Goal: Transaction & Acquisition: Purchase product/service

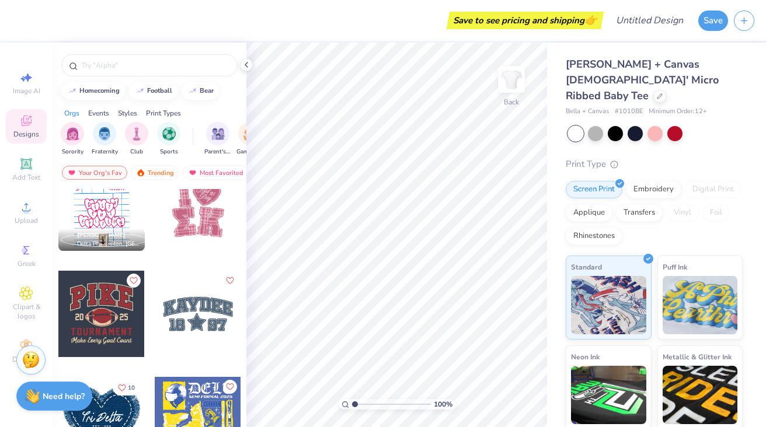
scroll to position [2795, 0]
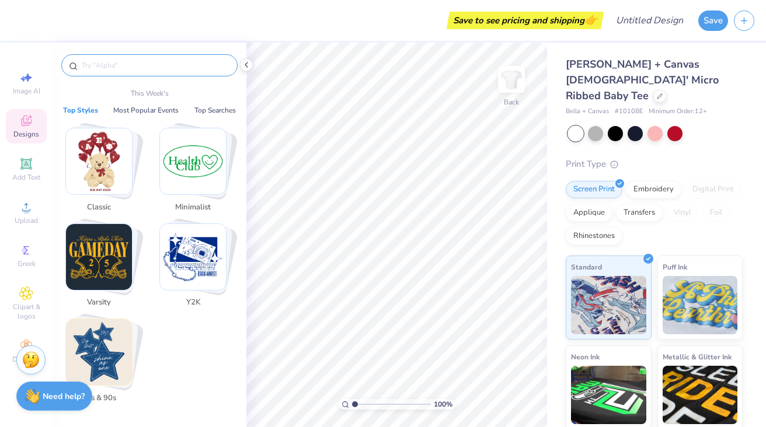
click at [106, 65] on input "text" at bounding box center [155, 66] width 149 height 12
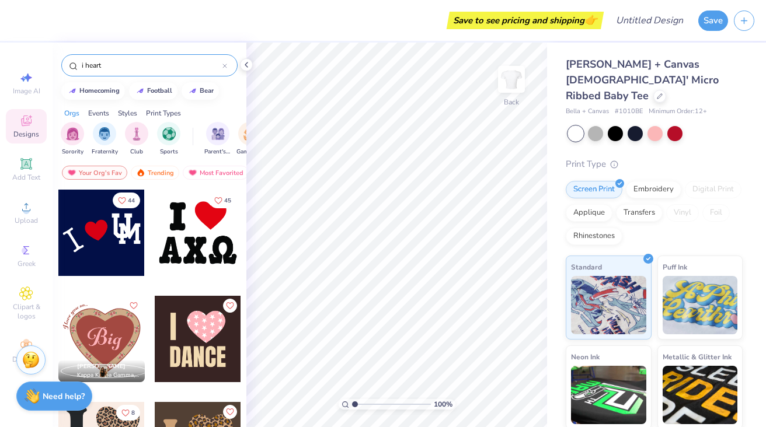
type input "i heart"
click at [177, 239] on div at bounding box center [198, 233] width 86 height 86
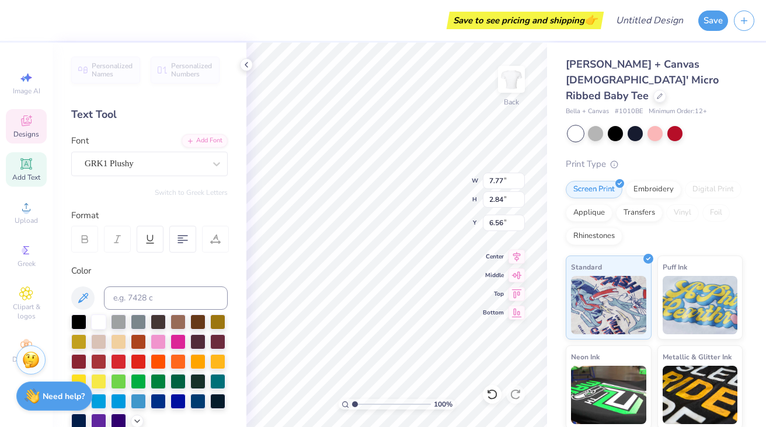
click at [105, 114] on div "Text Tool" at bounding box center [149, 115] width 156 height 16
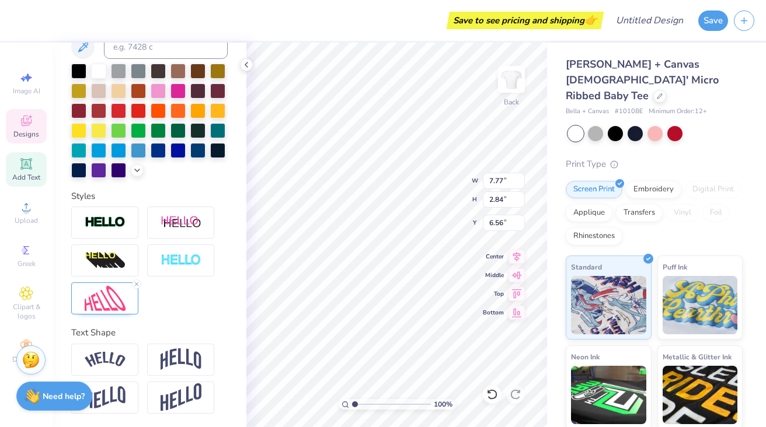
scroll to position [0, 0]
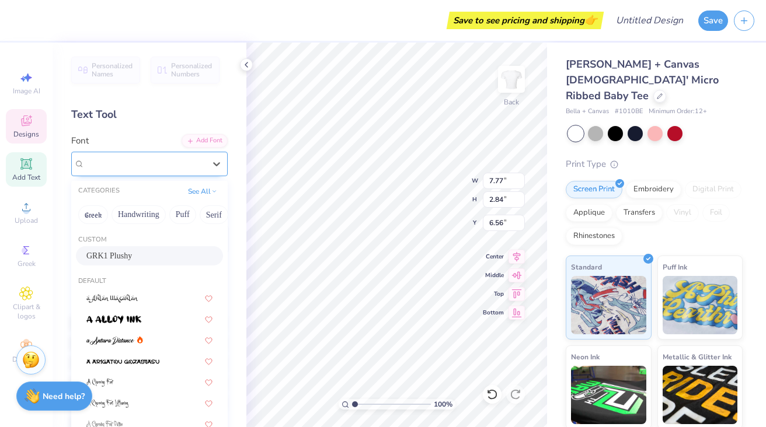
click at [120, 166] on div "GRK1 Plushy" at bounding box center [144, 164] width 123 height 18
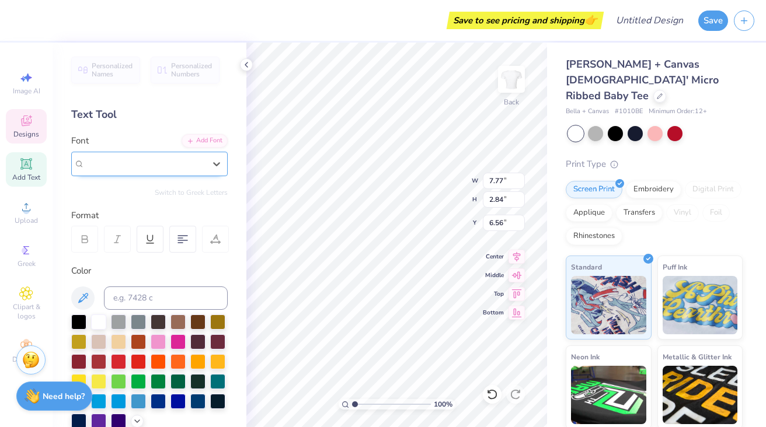
click at [120, 166] on span "GRK1 Plushy" at bounding box center [109, 163] width 49 height 13
click at [175, 162] on div "GRK1 Plushy" at bounding box center [144, 164] width 123 height 18
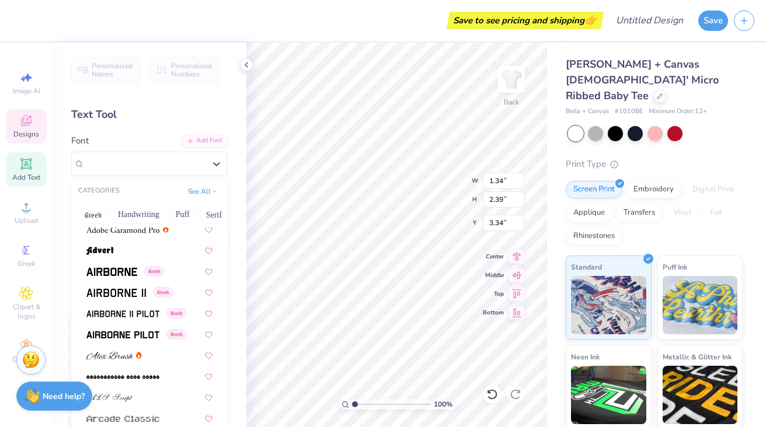
scroll to position [218, 0]
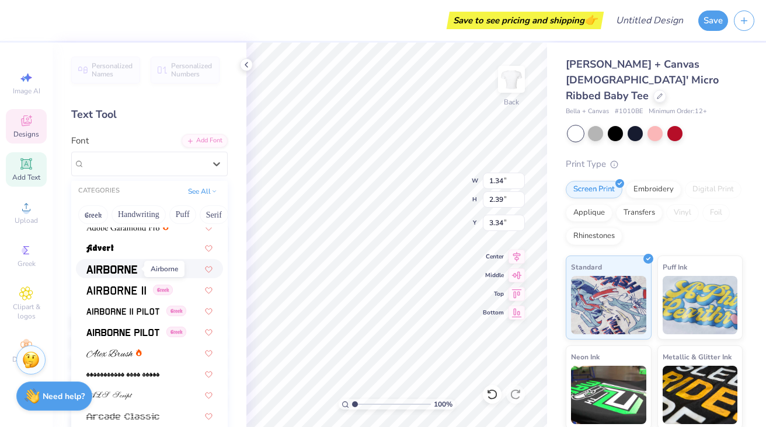
click at [127, 266] on img at bounding box center [111, 270] width 51 height 8
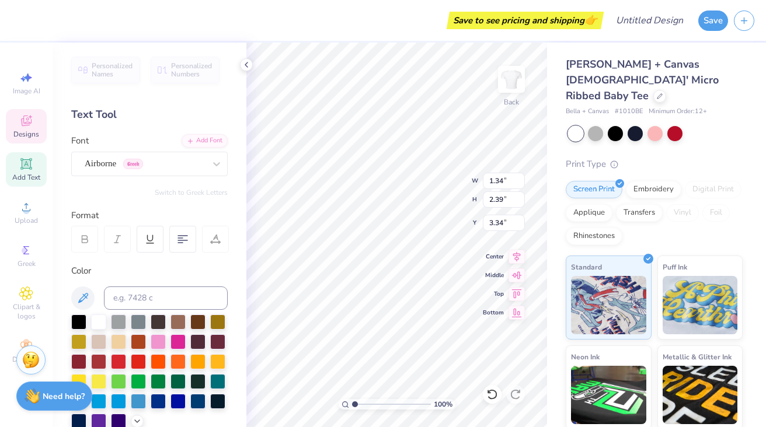
type input "1.35"
type input "3.33"
click at [151, 160] on div "Airborne Greek" at bounding box center [144, 164] width 123 height 18
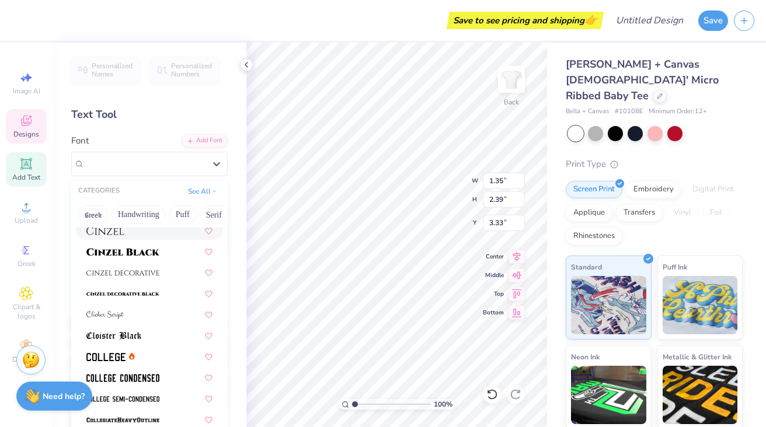
scroll to position [1460, 0]
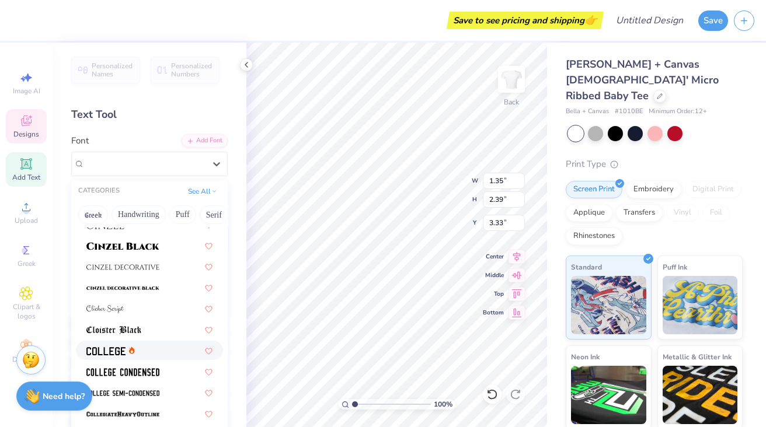
click at [131, 351] on icon at bounding box center [132, 351] width 2 height 3
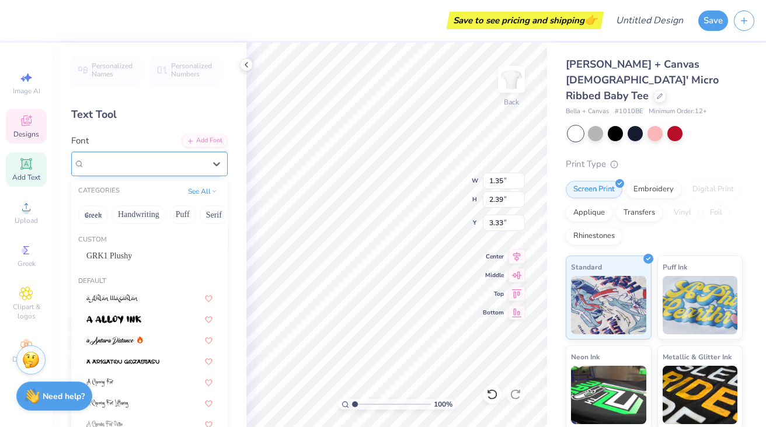
click at [138, 163] on div "College" at bounding box center [144, 164] width 123 height 18
click at [138, 163] on div "College" at bounding box center [145, 163] width 120 height 13
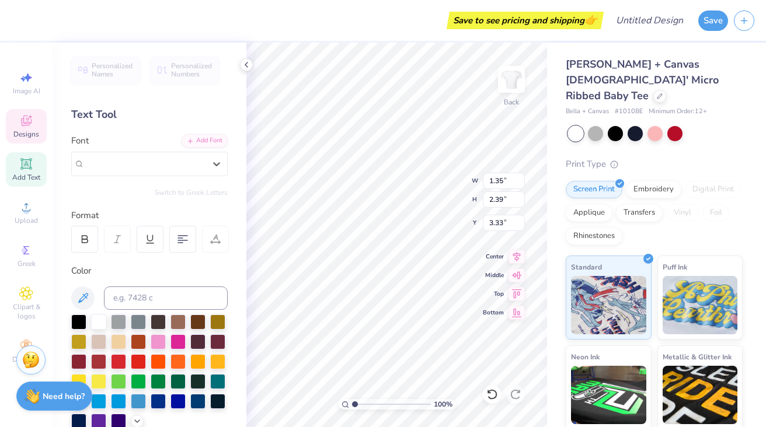
type input "7.77"
type input "2.84"
type input "6.56"
click at [142, 153] on div "GRK1 Plushy" at bounding box center [149, 164] width 156 height 25
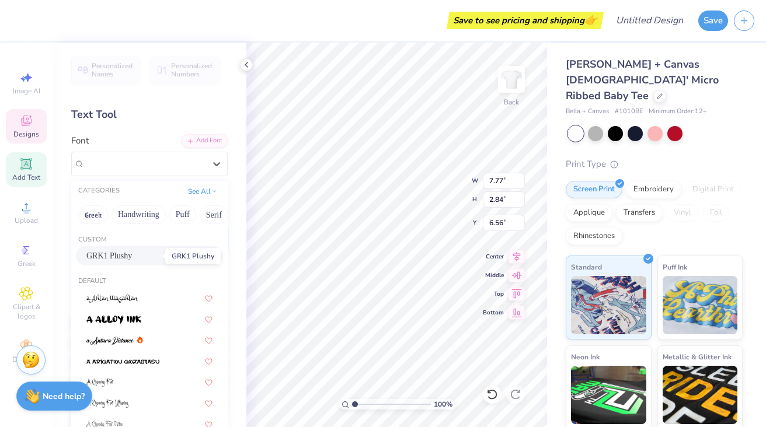
click at [129, 250] on span "GRK1 Plushy" at bounding box center [109, 256] width 46 height 12
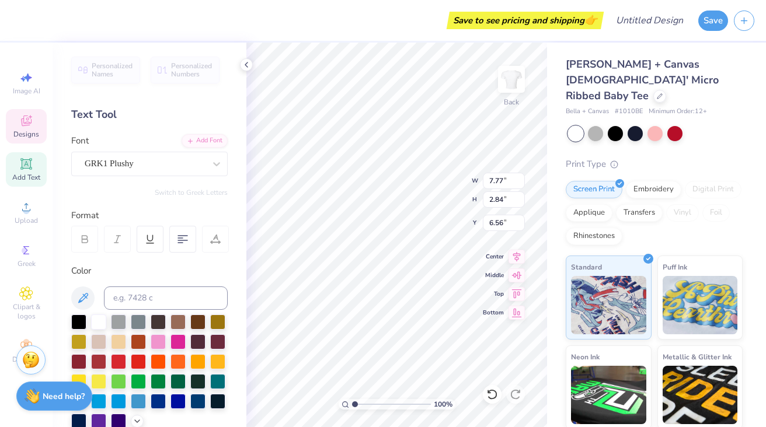
type input "1.35"
type input "2.39"
type input "3.33"
click at [163, 163] on div "College" at bounding box center [144, 164] width 123 height 18
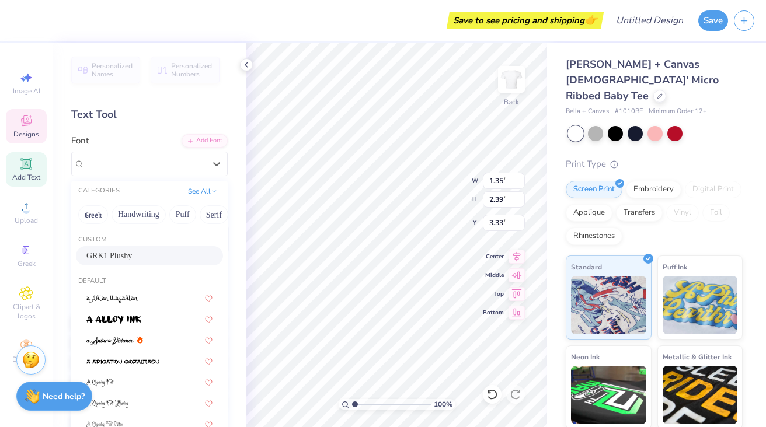
click at [132, 252] on span "GRK1 Plushy" at bounding box center [109, 256] width 46 height 12
type input "1.34"
type input "3.34"
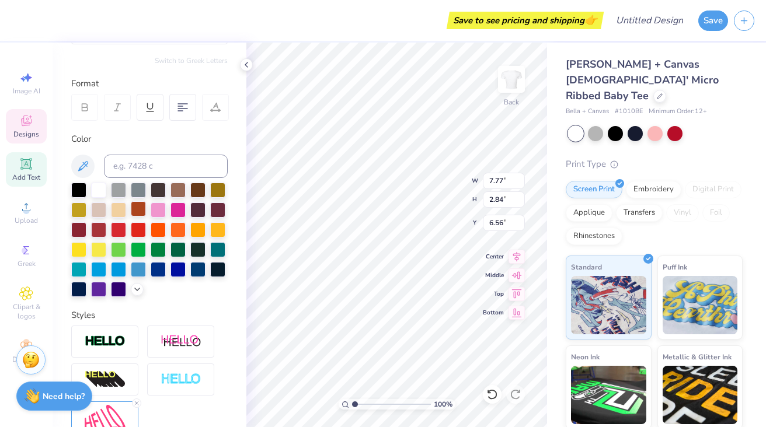
scroll to position [132, 0]
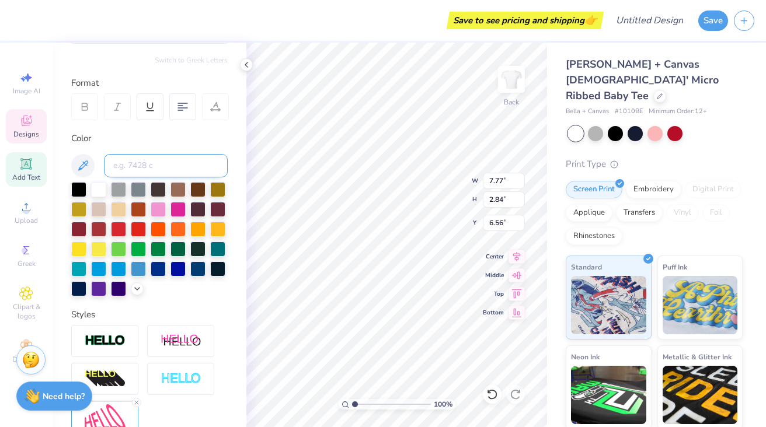
click at [138, 171] on input at bounding box center [166, 165] width 124 height 23
type input "m"
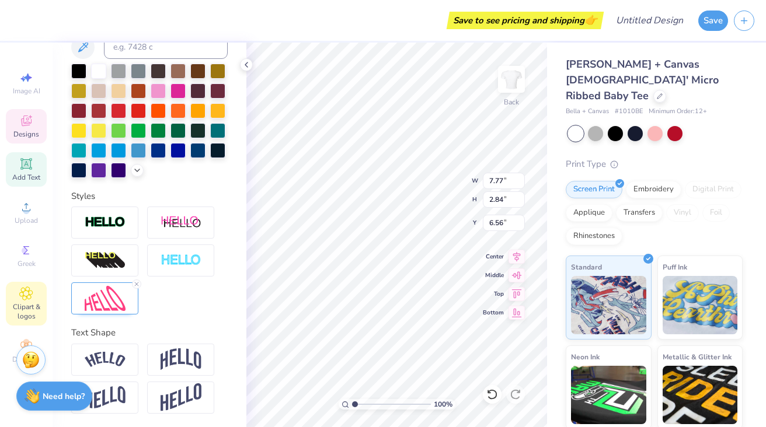
click at [33, 290] on div "Clipart & logos" at bounding box center [26, 304] width 41 height 44
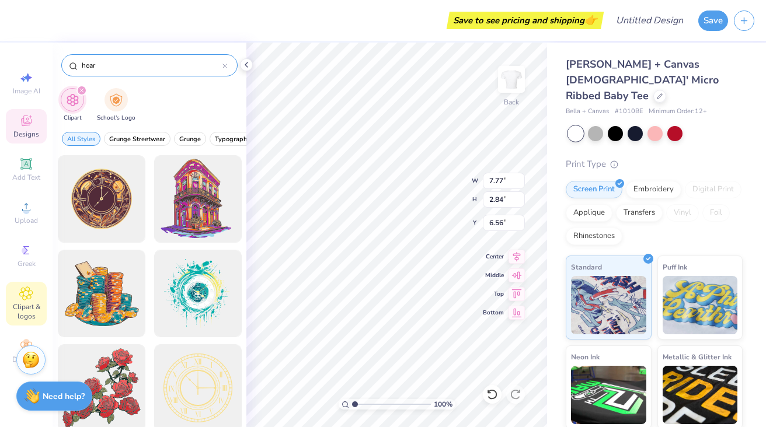
type input "heart"
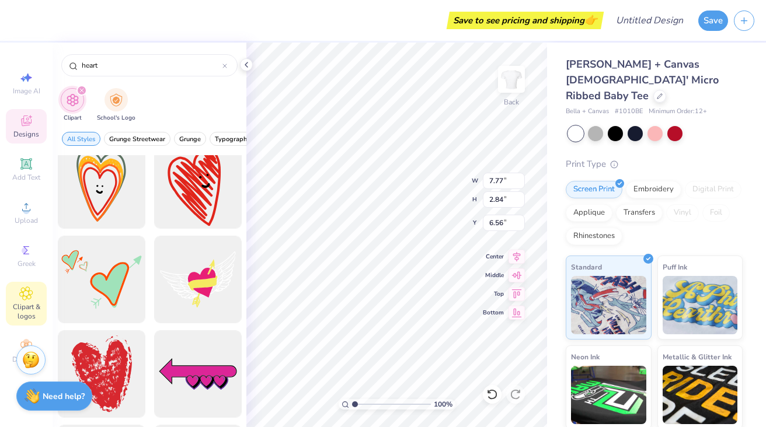
scroll to position [788, 0]
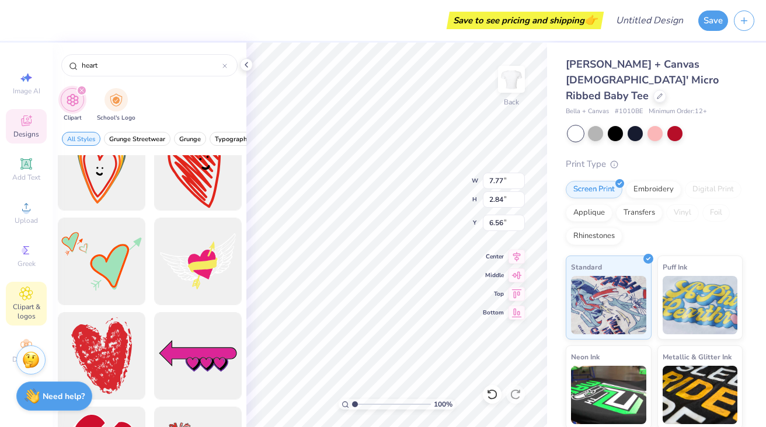
type input "1.34"
type input "2.39"
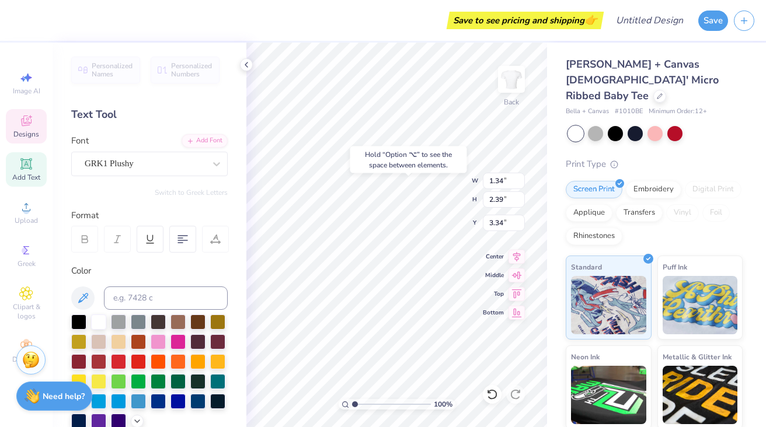
type input "3.25"
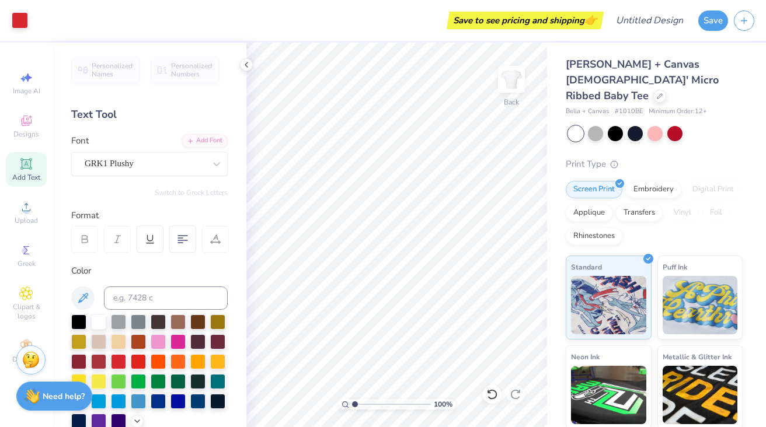
click at [33, 175] on span "Add Text" at bounding box center [26, 177] width 28 height 9
type textarea "[PERSON_NAME]"
click at [76, 320] on div at bounding box center [78, 320] width 15 height 15
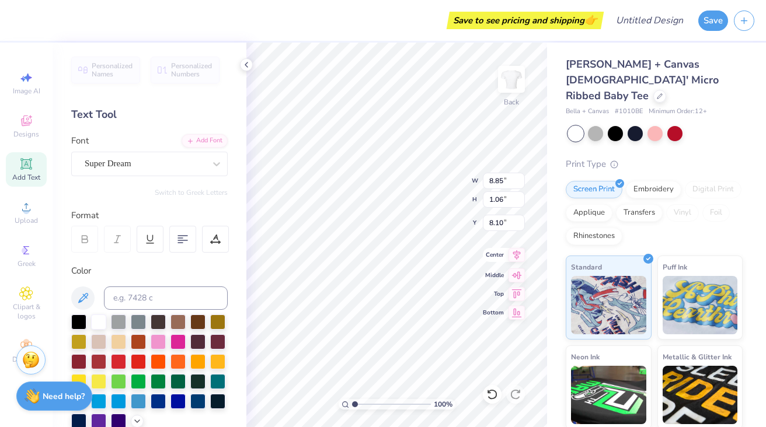
type input "8.85"
type input "1.06"
type input "7.20"
type textarea "[PERSON_NAME]"
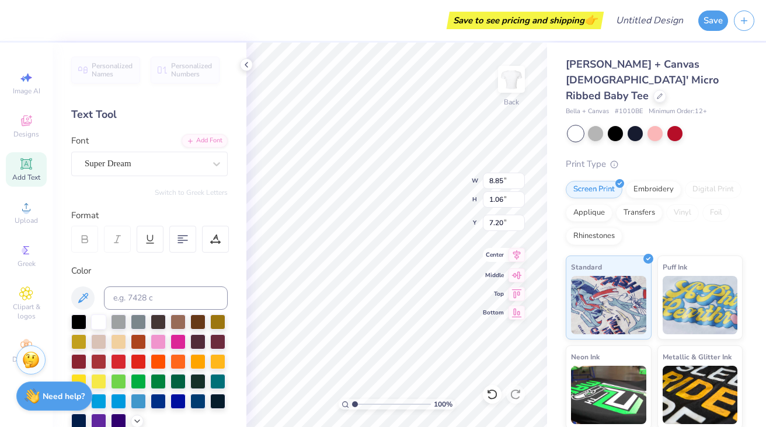
scroll to position [0, 3]
click at [25, 163] on icon at bounding box center [26, 163] width 9 height 9
type input "3.97"
type textarea "I"
click at [75, 322] on div at bounding box center [78, 320] width 15 height 15
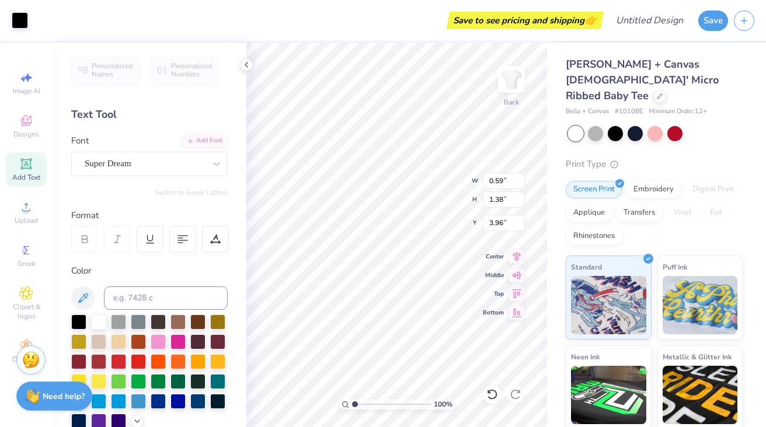
type input "3.97"
type input "1.00"
type input "2.35"
type input "3.27"
type input "10.67"
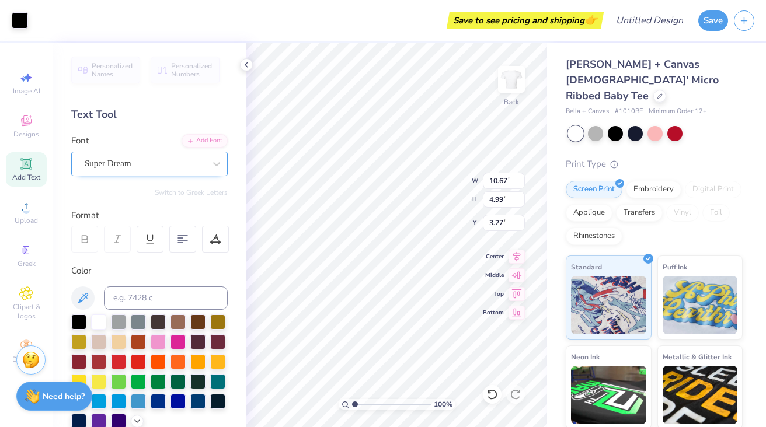
click at [178, 163] on div "Super Dream" at bounding box center [144, 164] width 123 height 18
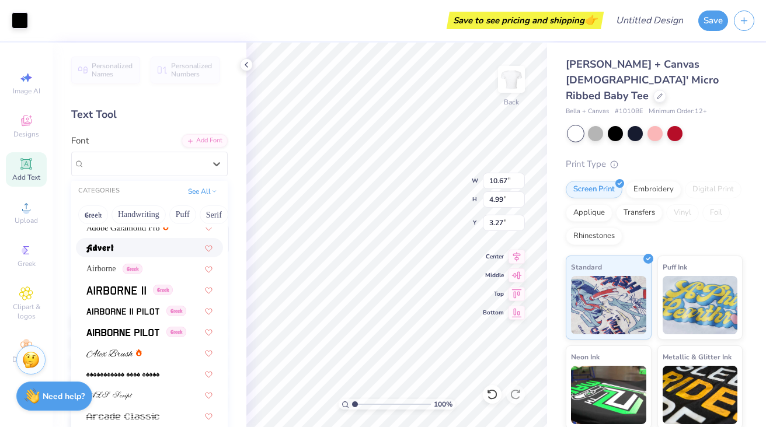
scroll to position [219, 0]
click at [111, 268] on span "Airborne" at bounding box center [101, 268] width 30 height 12
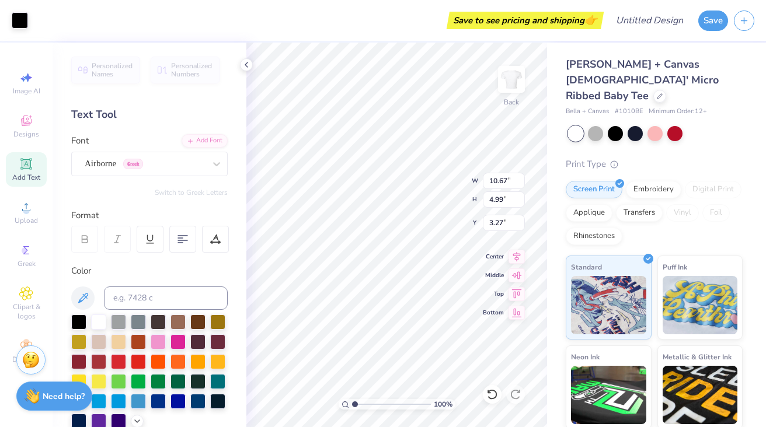
type input "5.05"
type input "3.22"
click at [148, 163] on div "Super Dream" at bounding box center [144, 164] width 123 height 18
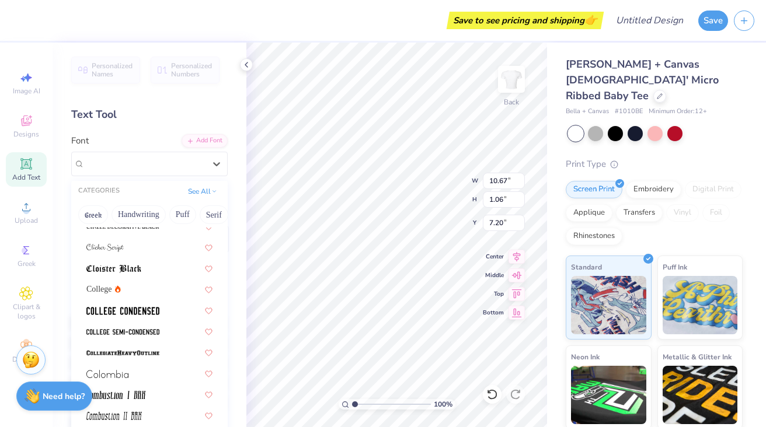
scroll to position [1522, 0]
click at [145, 314] on img at bounding box center [122, 310] width 73 height 8
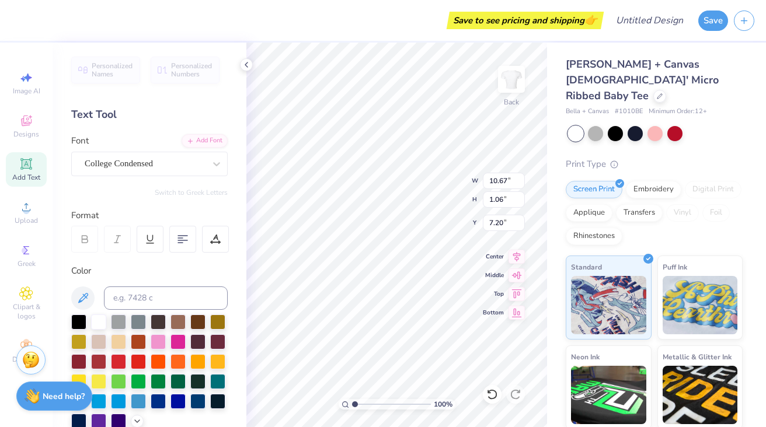
type input "8.61"
type input "1.03"
type input "7.22"
click at [135, 165] on div "College Condensed" at bounding box center [144, 164] width 123 height 18
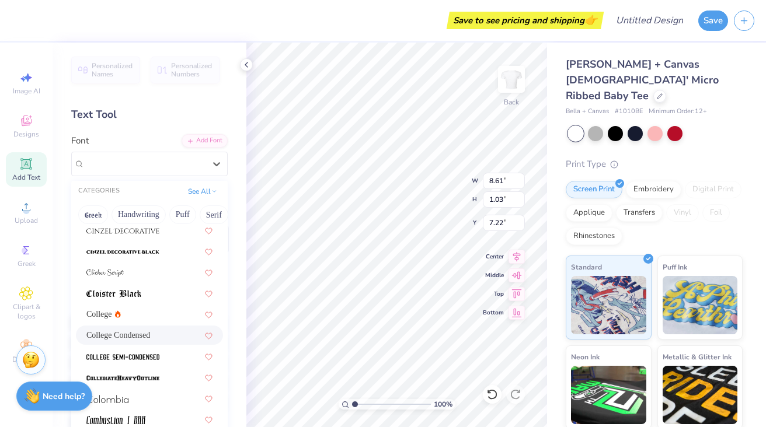
scroll to position [1501, 0]
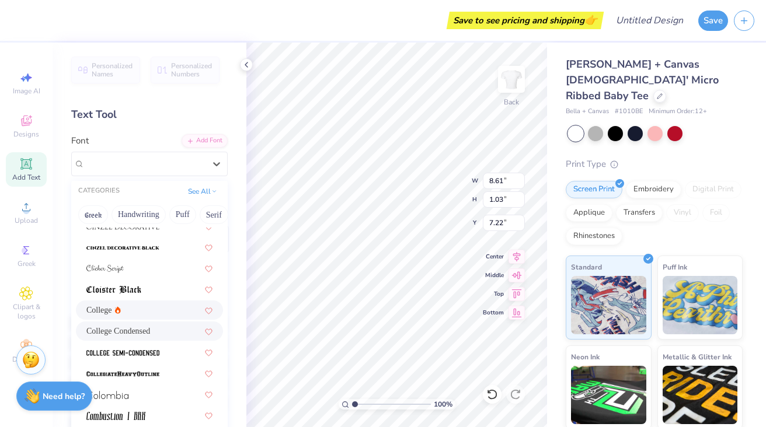
click at [106, 312] on span "College" at bounding box center [99, 310] width 26 height 12
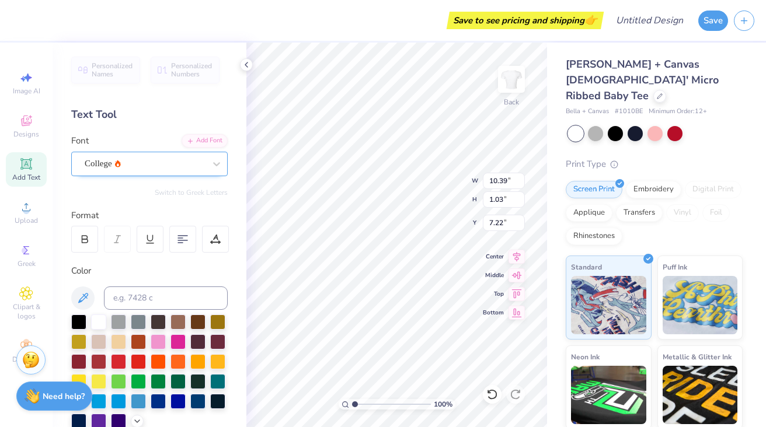
click at [131, 153] on div "College" at bounding box center [149, 164] width 156 height 25
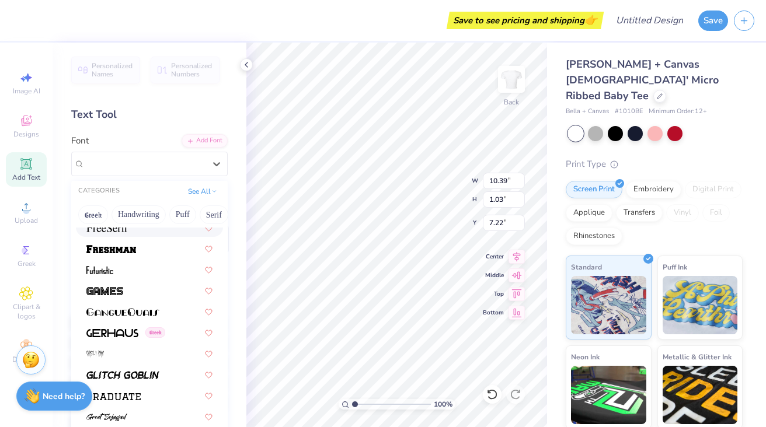
scroll to position [2656, 0]
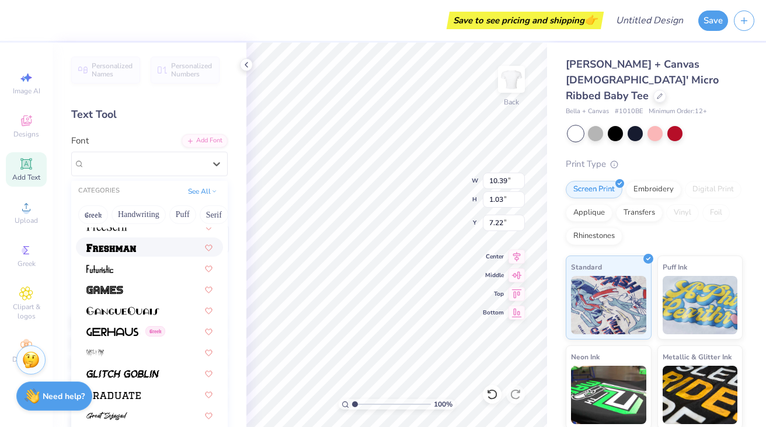
click at [131, 247] on img at bounding box center [111, 248] width 50 height 8
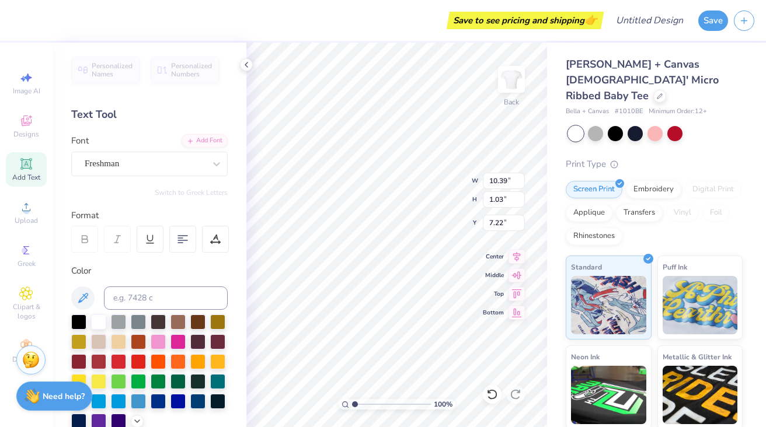
type input "11.02"
type input "0.99"
type input "7.24"
click at [119, 168] on div "Airborne Greek" at bounding box center [144, 164] width 123 height 18
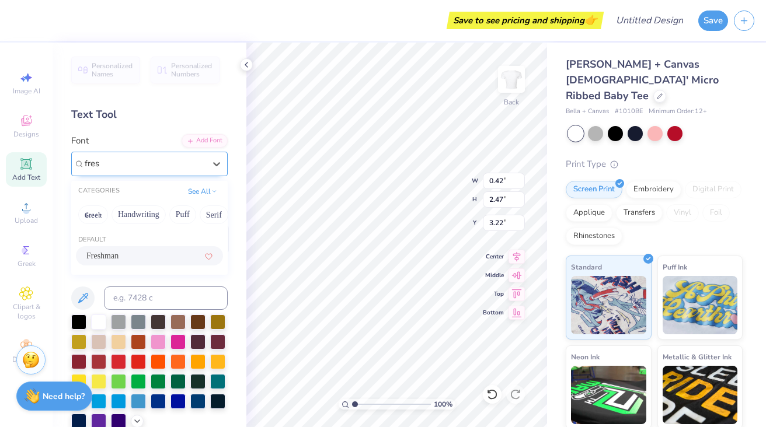
click at [129, 253] on div "Freshman" at bounding box center [149, 256] width 126 height 12
type input "fres"
type input "1.11"
type input "2.81"
type input "3.04"
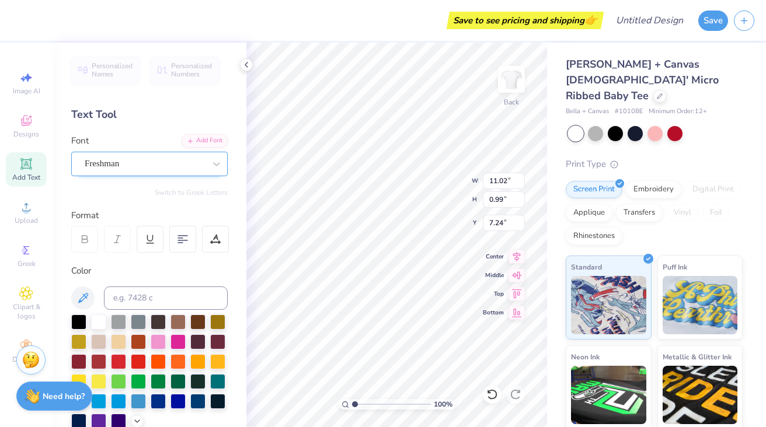
type input "1.11"
type input "2.81"
type input "3.04"
type input "11.02"
type input "0.99"
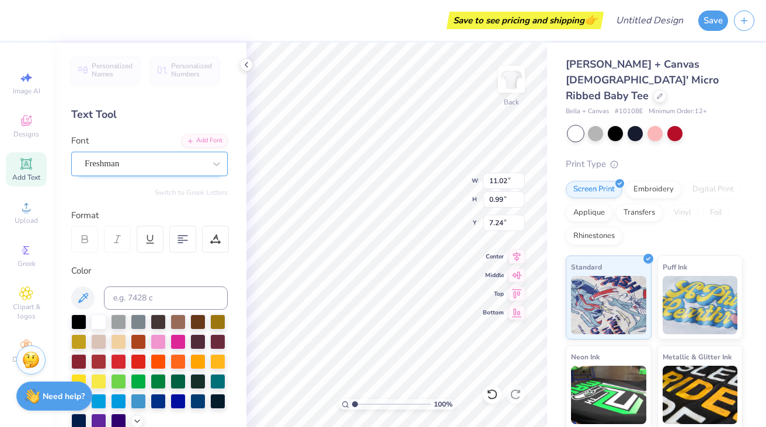
type input "7.23"
type textarea "[PERSON_NAME]"
type input "7.24"
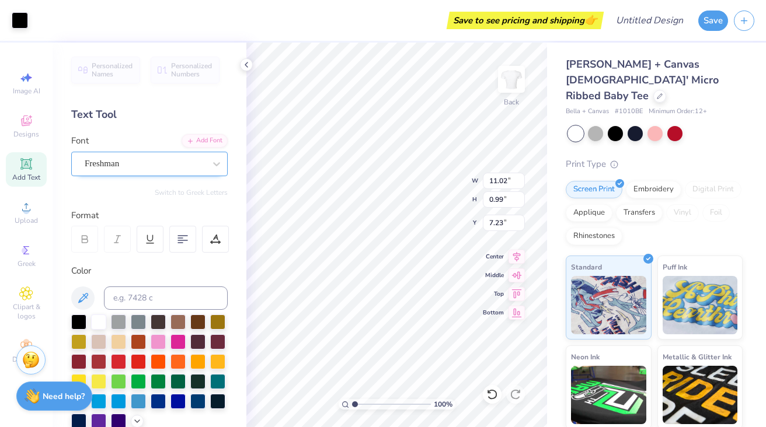
type input "2.41"
type input "6.52"
type input "6.76"
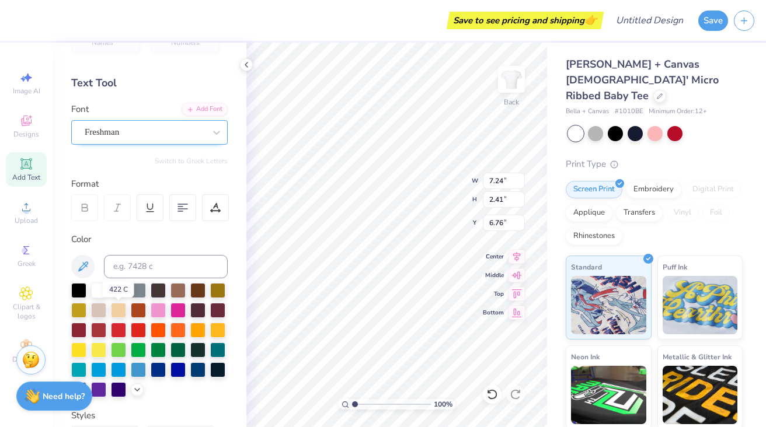
scroll to position [33, 0]
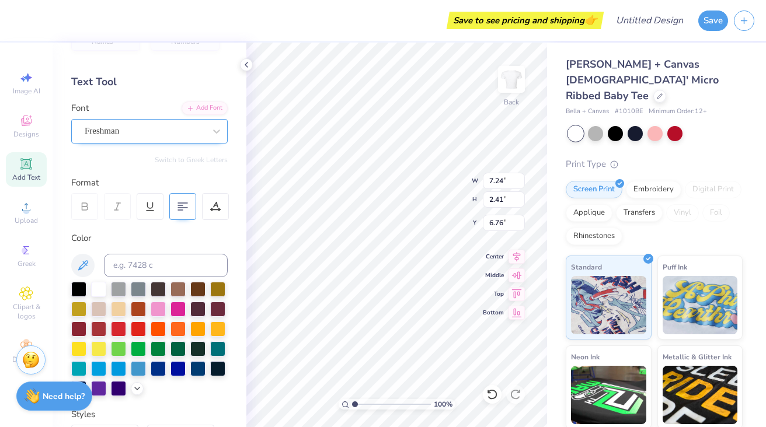
click at [181, 217] on div at bounding box center [182, 206] width 27 height 27
type input "7.00"
type input "3.23"
type input "2.90"
type input "3.00"
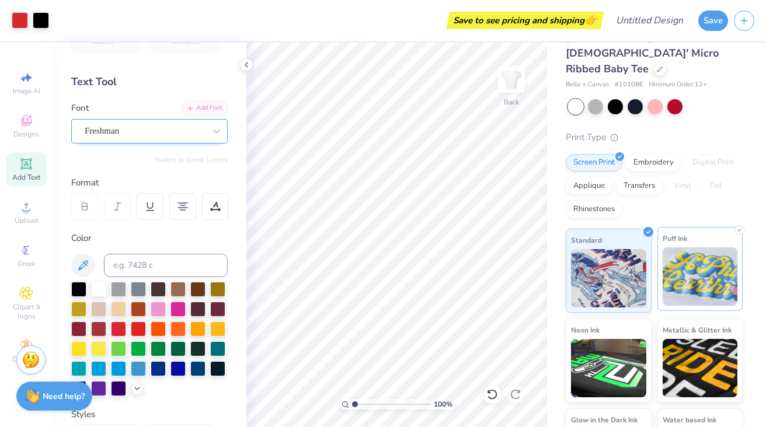
scroll to position [76, 0]
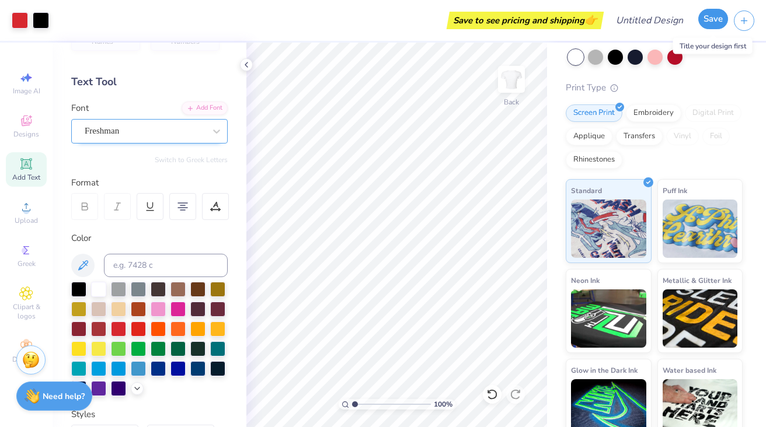
click at [717, 19] on button "Save" at bounding box center [713, 19] width 30 height 20
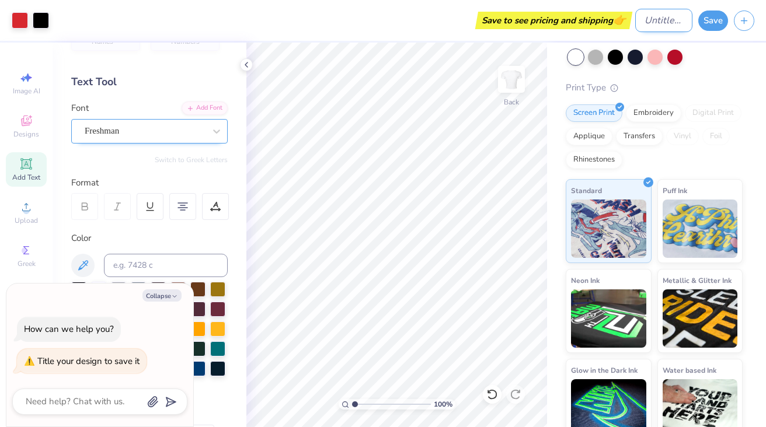
type textarea "x"
click at [652, 25] on input "Design Title" at bounding box center [663, 20] width 57 height 23
type input "I"
type textarea "x"
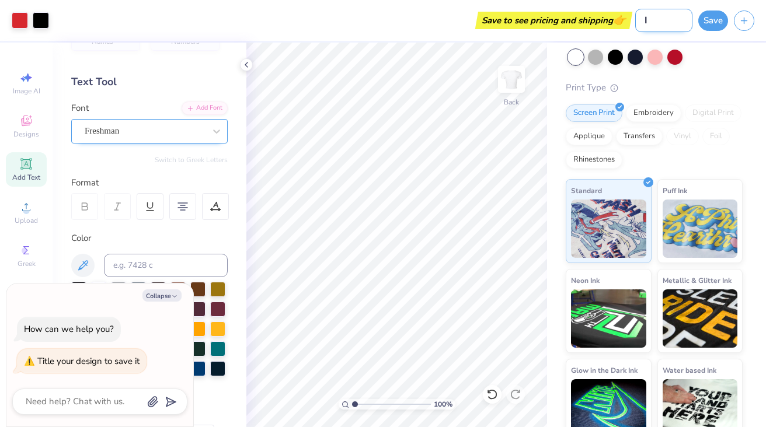
type input "I"
type textarea "x"
type input "I <"
type textarea "x"
type input "I <3"
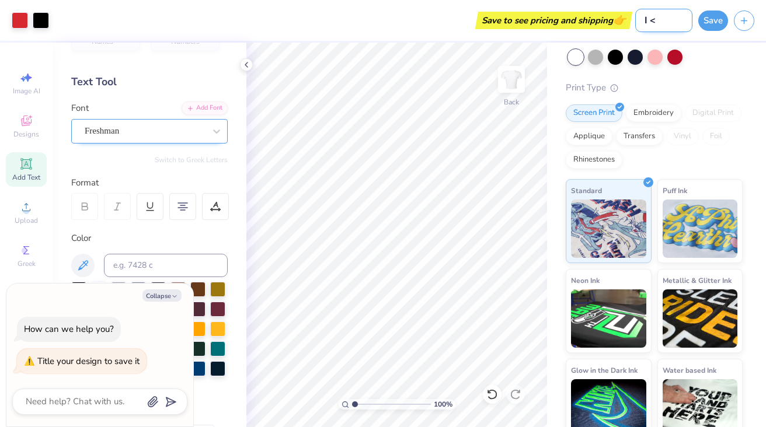
type textarea "x"
type input "I <3"
type textarea "x"
type input "I <3 M"
type textarea "x"
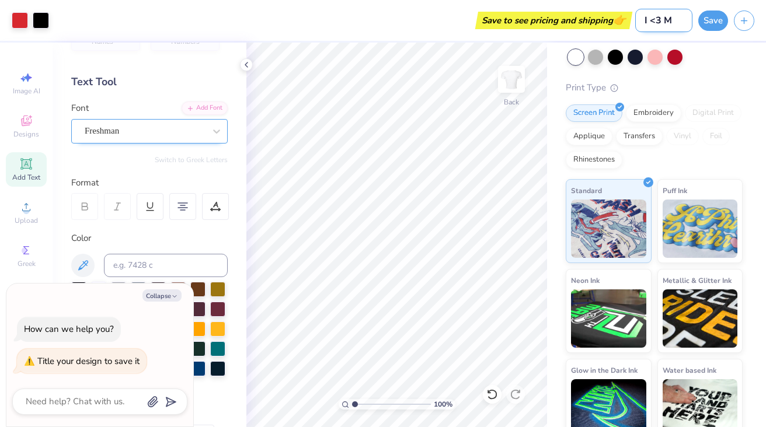
type input "I <3 MA"
type textarea "x"
type input "I <3 MAX"
type textarea "x"
type input "I <3 MAXW"
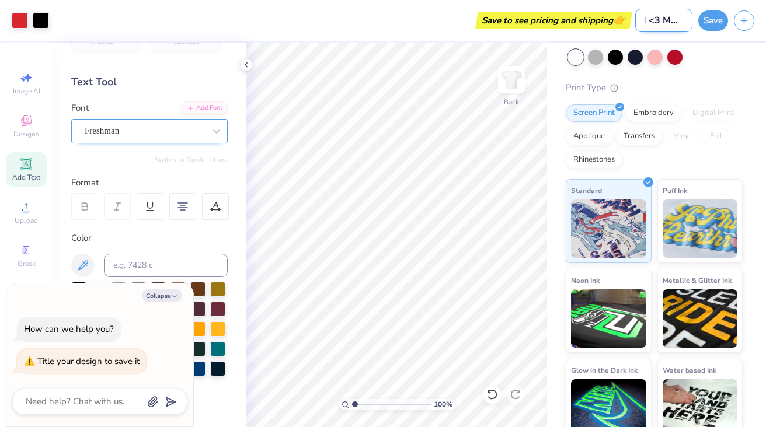
type textarea "x"
type input "I <3 MAXWE"
type textarea "x"
type input "I <3 MAXWEL"
type textarea "x"
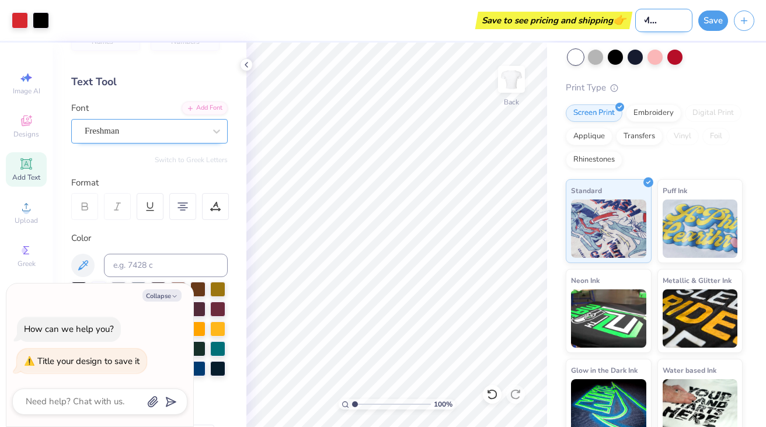
type input "I <3 [PERSON_NAME]"
type textarea "x"
type input "I <3 [PERSON_NAME]"
type textarea "x"
type input "I <3 [PERSON_NAME] L"
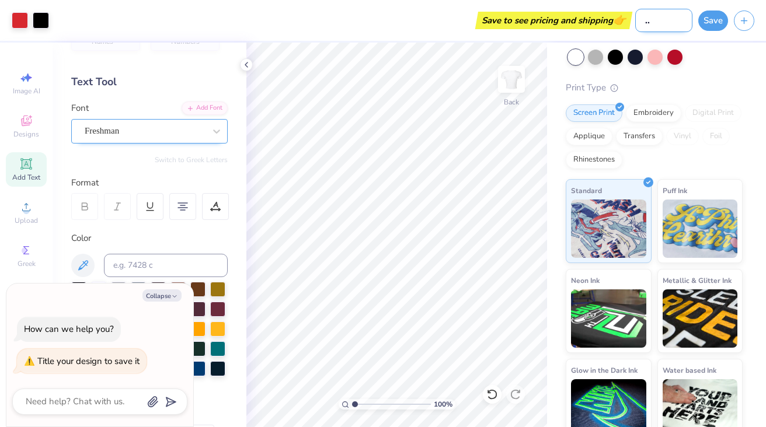
type textarea "x"
type input "I <3 [PERSON_NAME]"
type textarea "x"
type input "I <3 [PERSON_NAME]"
type textarea "x"
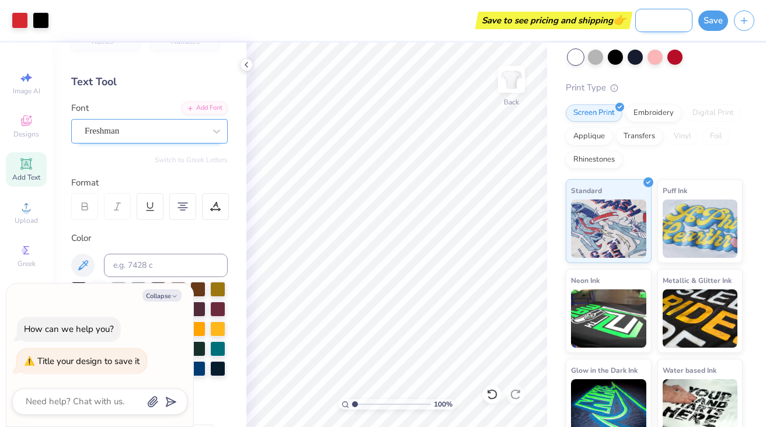
type input "I <3 [PERSON_NAME]"
type textarea "x"
type input "I <3 [PERSON_NAME]"
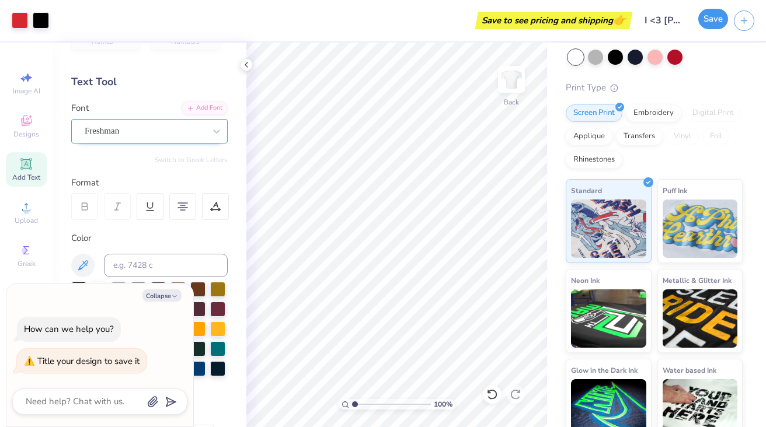
click at [710, 16] on button "Save" at bounding box center [713, 19] width 30 height 20
type textarea "x"
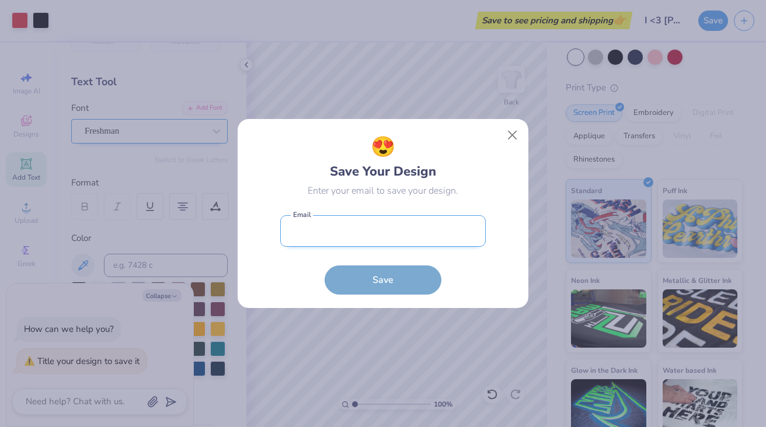
click at [381, 239] on input "email" at bounding box center [382, 231] width 205 height 32
type input "[EMAIL_ADDRESS][DOMAIN_NAME]"
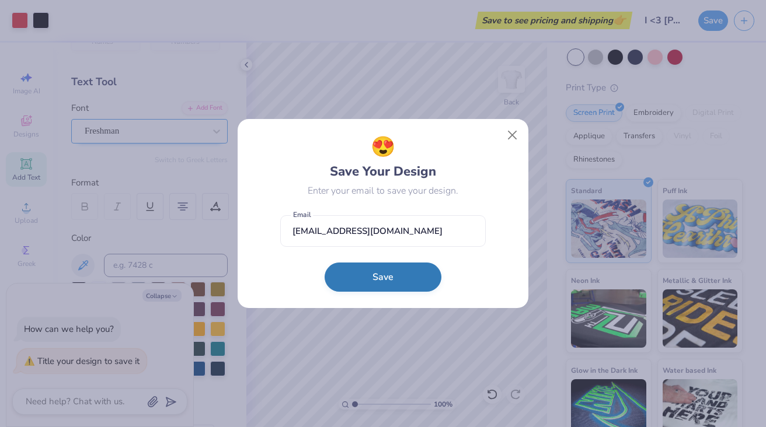
type textarea "x"
click at [378, 273] on button "Save" at bounding box center [382, 277] width 117 height 29
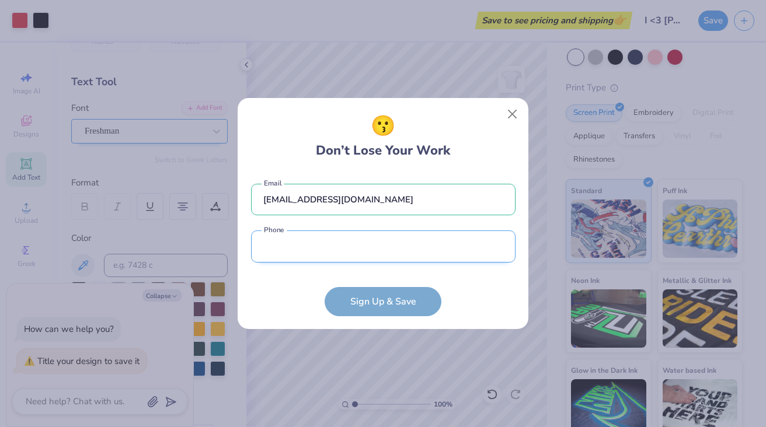
click at [371, 256] on input "tel" at bounding box center [383, 247] width 264 height 32
type input "[PHONE_NUMBER]"
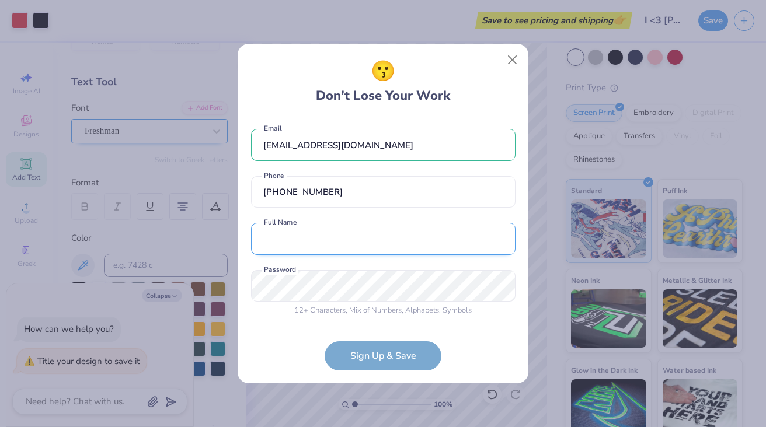
click at [348, 253] on input "text" at bounding box center [383, 239] width 264 height 32
type input "[PERSON_NAME]"
click at [361, 357] on form "[EMAIL_ADDRESS][DOMAIN_NAME] Email [PHONE_NUMBER] Phone [PERSON_NAME] Full Name…" at bounding box center [383, 243] width 264 height 253
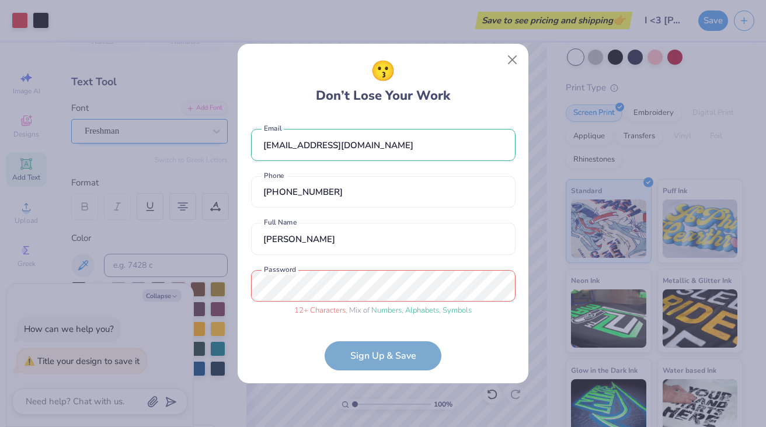
click at [382, 355] on form "[EMAIL_ADDRESS][DOMAIN_NAME] Email [PHONE_NUMBER] Phone [PERSON_NAME] Full Name…" at bounding box center [383, 243] width 264 height 253
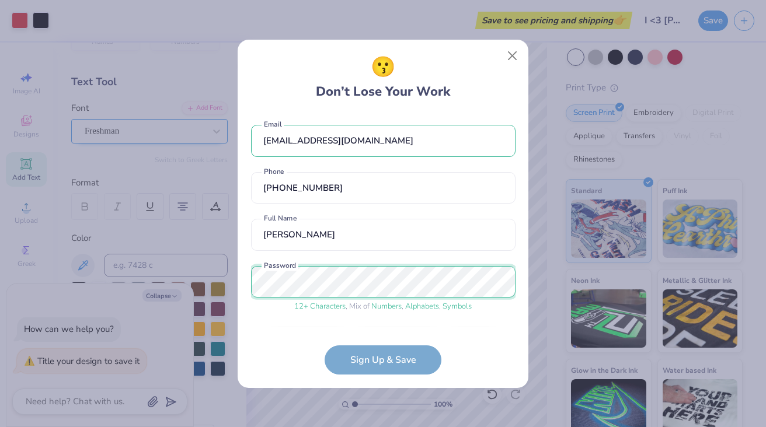
scroll to position [36, 0]
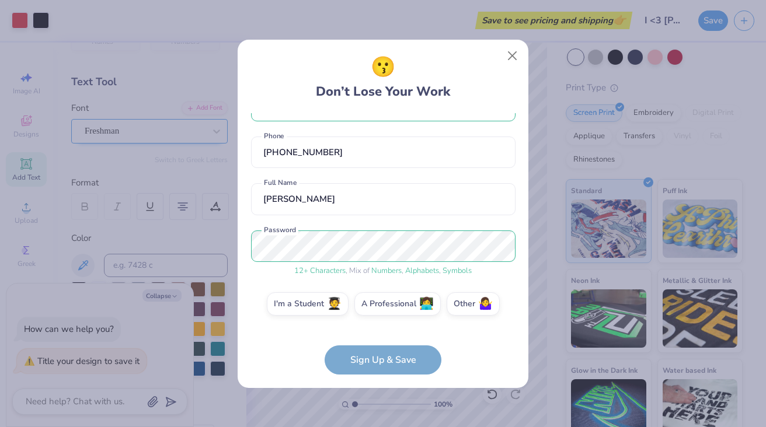
click at [371, 355] on form "[EMAIL_ADDRESS][DOMAIN_NAME] Email [PHONE_NUMBER] Phone [PERSON_NAME] Full Name…" at bounding box center [383, 243] width 264 height 261
click at [462, 301] on label "Other 🤷‍♀️" at bounding box center [472, 302] width 53 height 23
click at [387, 339] on input "Other 🤷‍♀️" at bounding box center [383, 343] width 8 height 8
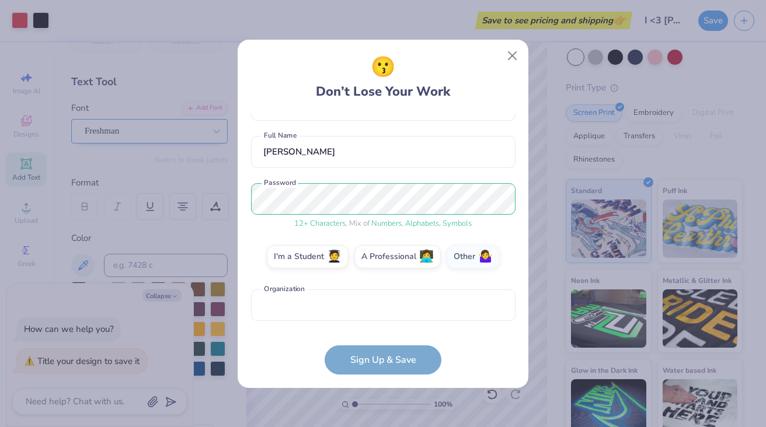
click at [392, 358] on form "[EMAIL_ADDRESS][DOMAIN_NAME] Email [PHONE_NUMBER] Phone [PERSON_NAME] Full Name…" at bounding box center [383, 243] width 264 height 261
click at [322, 314] on input "text" at bounding box center [383, 305] width 264 height 32
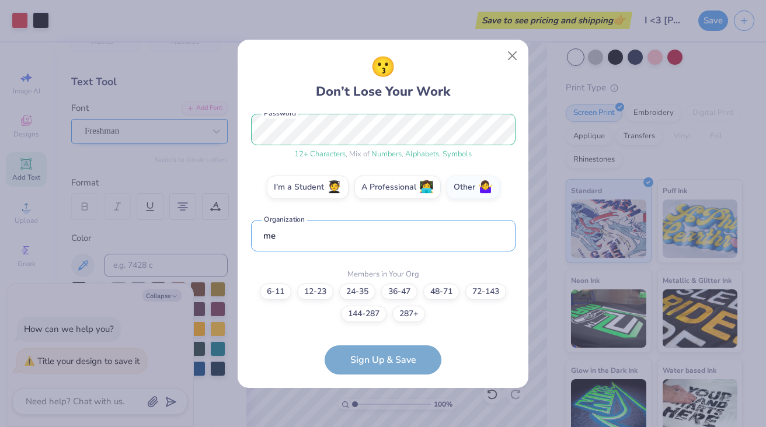
type input "me"
click at [354, 358] on form "[EMAIL_ADDRESS][DOMAIN_NAME] Email [PHONE_NUMBER] Phone [PERSON_NAME] Full Name…" at bounding box center [383, 243] width 264 height 261
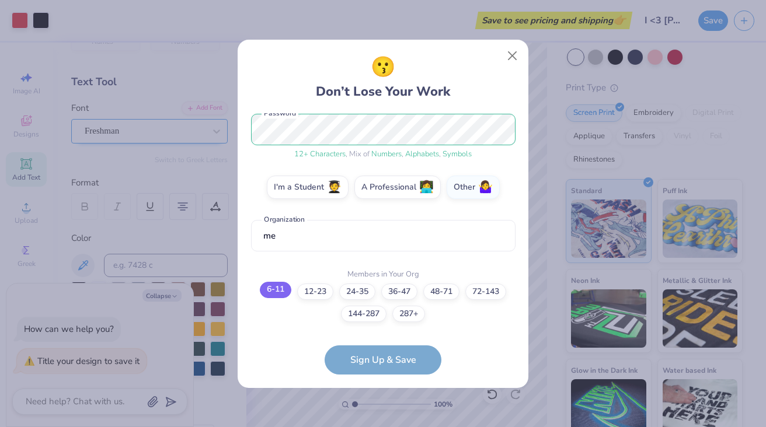
click at [275, 291] on label "6-11" at bounding box center [276, 290] width 32 height 16
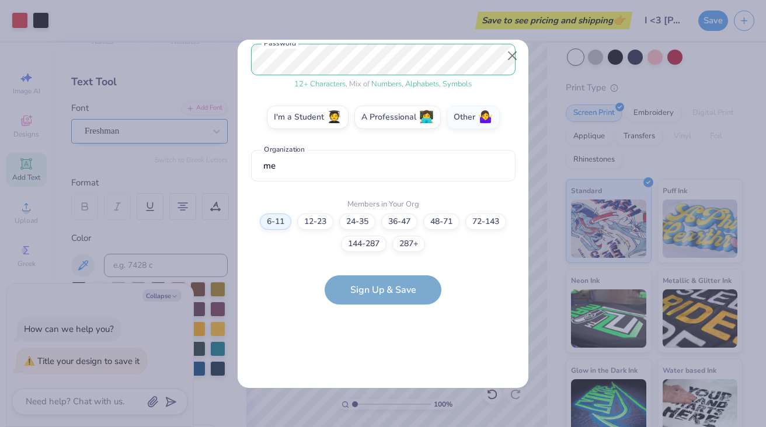
scroll to position [0, 0]
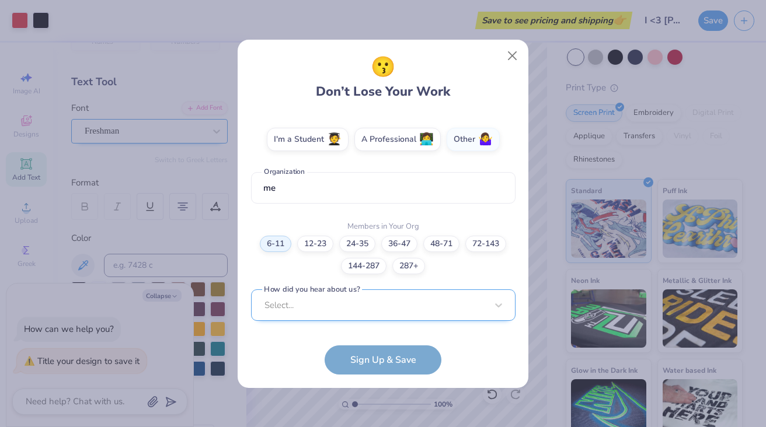
click at [355, 298] on div "Select..." at bounding box center [383, 305] width 264 height 32
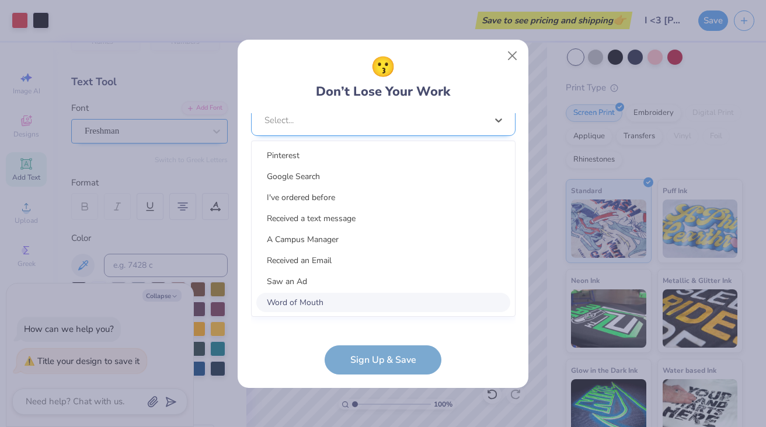
scroll to position [375, 0]
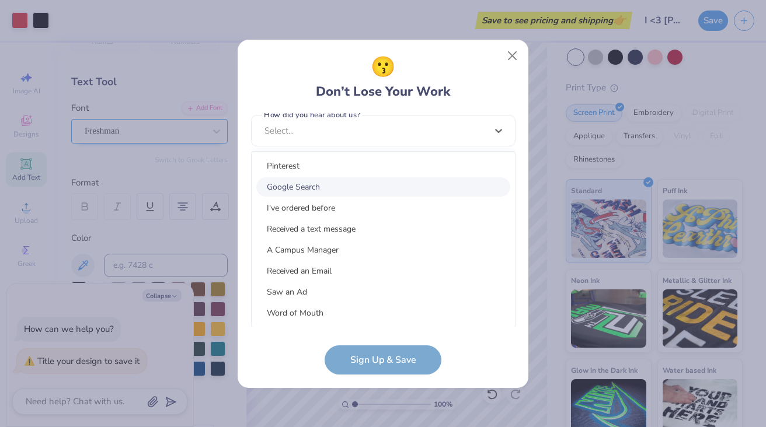
click at [355, 196] on div "Google Search" at bounding box center [383, 186] width 254 height 19
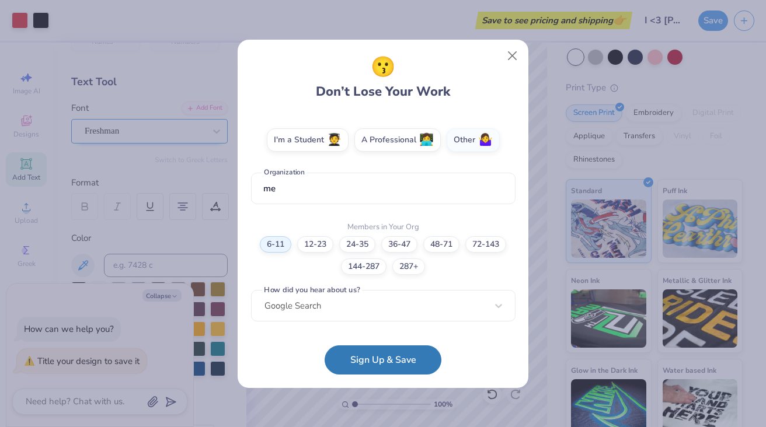
click at [344, 345] on form "[EMAIL_ADDRESS][DOMAIN_NAME] Email [PHONE_NUMBER] Phone [PERSON_NAME] Full Name…" at bounding box center [383, 243] width 264 height 261
click at [345, 354] on button "Sign Up & Save" at bounding box center [382, 357] width 117 height 29
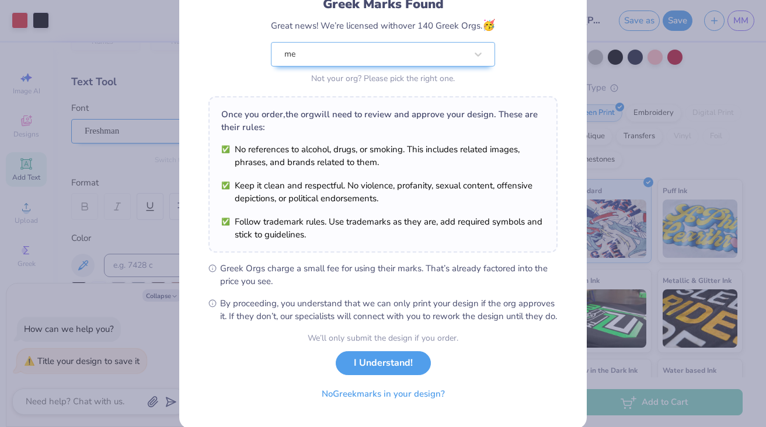
scroll to position [95, 0]
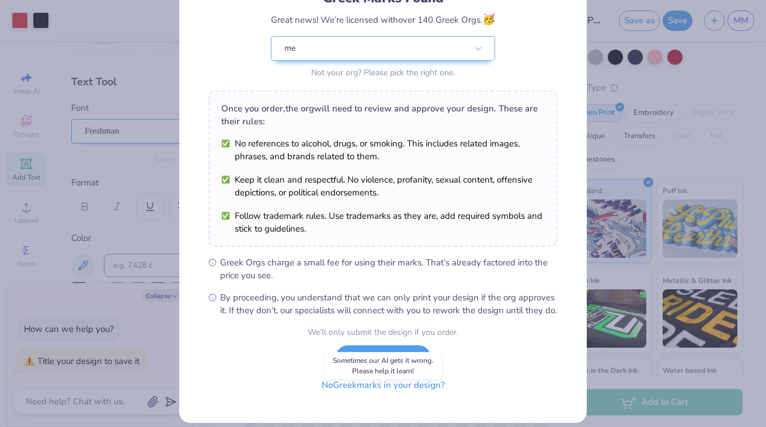
click at [383, 397] on button "No Greek marks in your design?" at bounding box center [383, 386] width 143 height 24
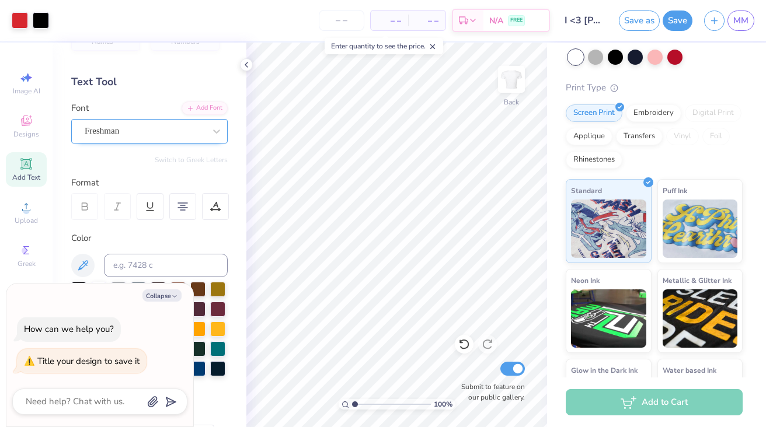
type textarea "x"
click at [347, 22] on input "number" at bounding box center [342, 20] width 46 height 21
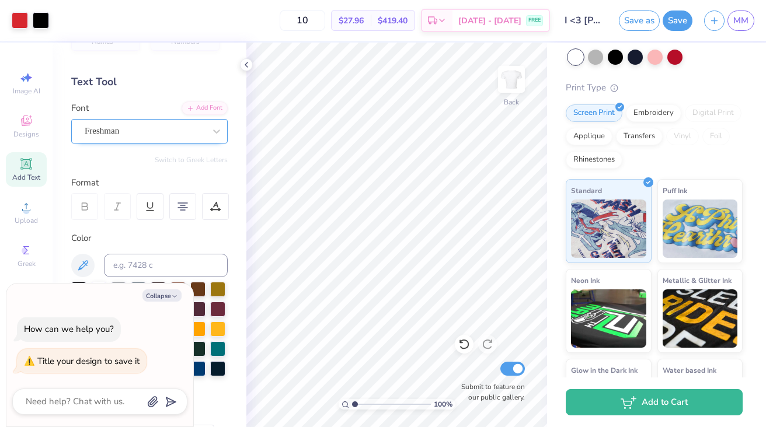
type input "1"
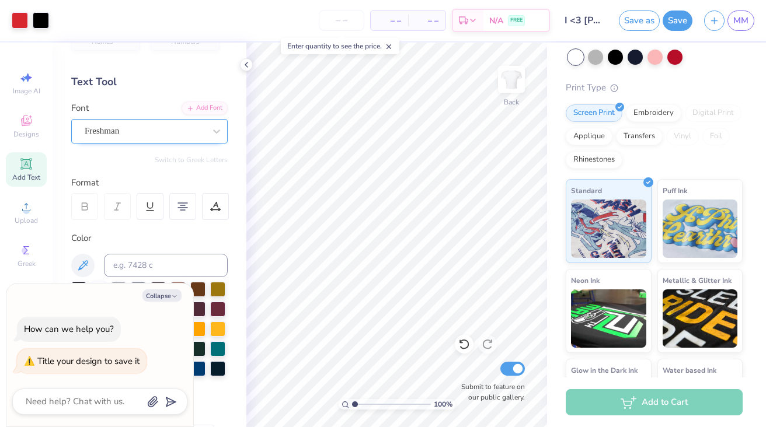
type input "5"
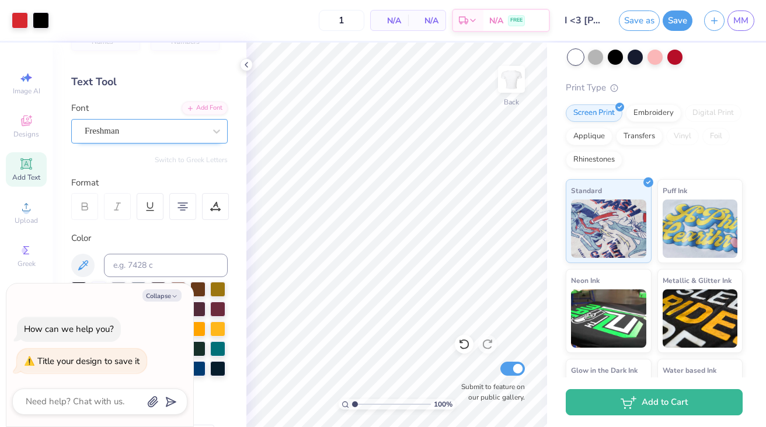
type input "12"
